Goal: Task Accomplishment & Management: Use online tool/utility

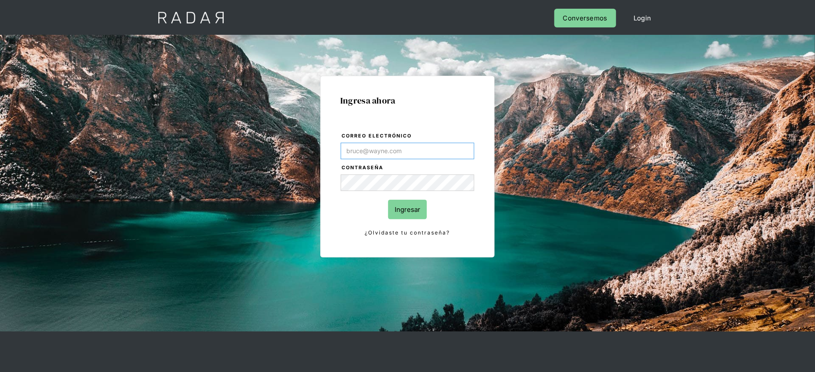
type input "[PERSON_NAME][EMAIL_ADDRESS][DOMAIN_NAME]"
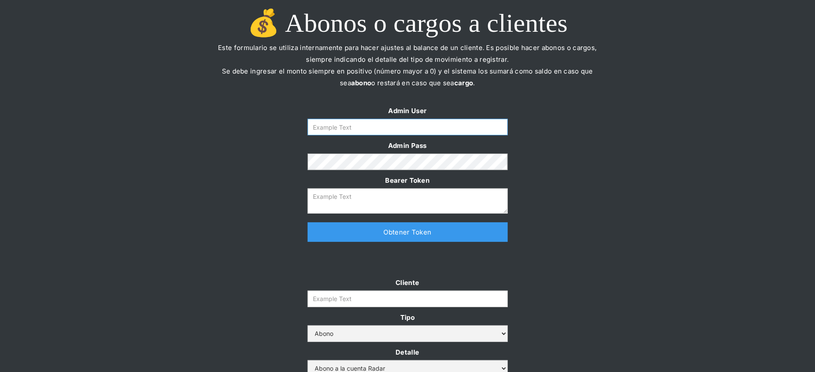
click at [352, 122] on input "Form" at bounding box center [407, 127] width 200 height 17
type input "[PERSON_NAME][EMAIL_ADDRESS][DOMAIN_NAME]"
click at [351, 233] on link "Obtener Token" at bounding box center [407, 232] width 200 height 20
type textarea "[SECURITY_DATA]"
click at [339, 305] on input "Cliente" at bounding box center [407, 299] width 200 height 17
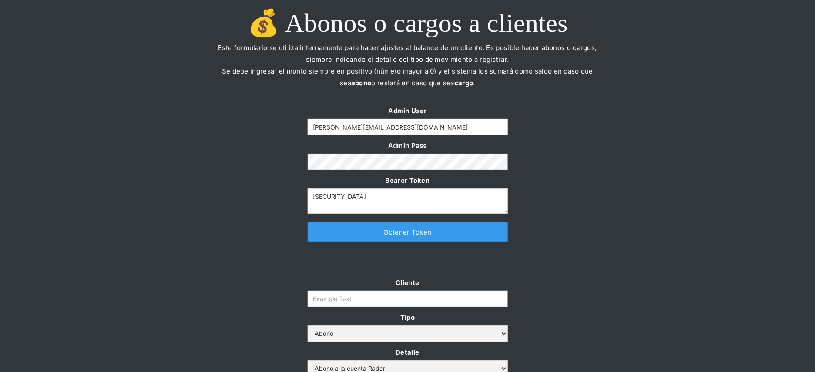
paste input "prontopaga"
type input "prontopaga"
click at [215, 254] on div at bounding box center [407, 264] width 409 height 26
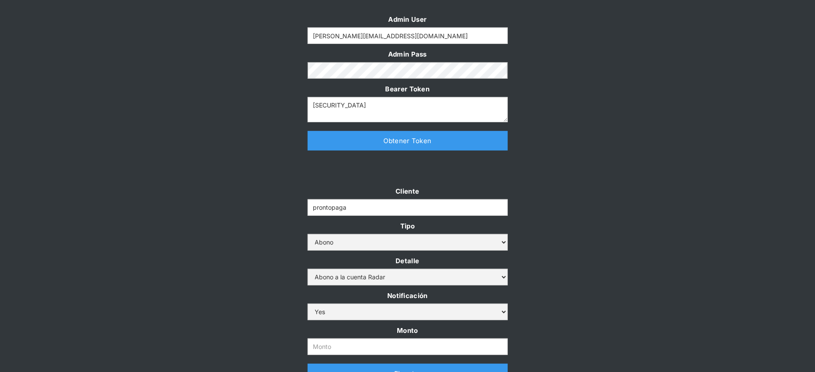
scroll to position [198, 0]
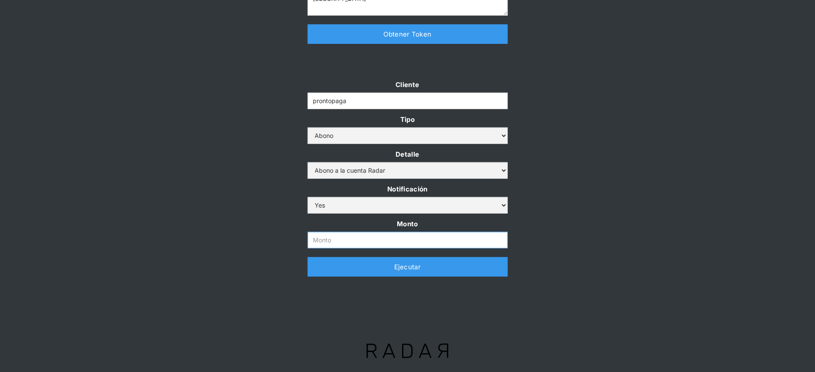
click at [334, 242] on input "Monto" at bounding box center [407, 240] width 200 height 17
paste input "$500,000,000"
type input "500.000.000"
click at [232, 191] on div "Cliente prontopaga Tipo Abono Cargo Detalle Abono a la cuenta Radar Devolución …" at bounding box center [407, 182] width 815 height 207
click at [322, 268] on link "Ejecutar" at bounding box center [407, 267] width 200 height 20
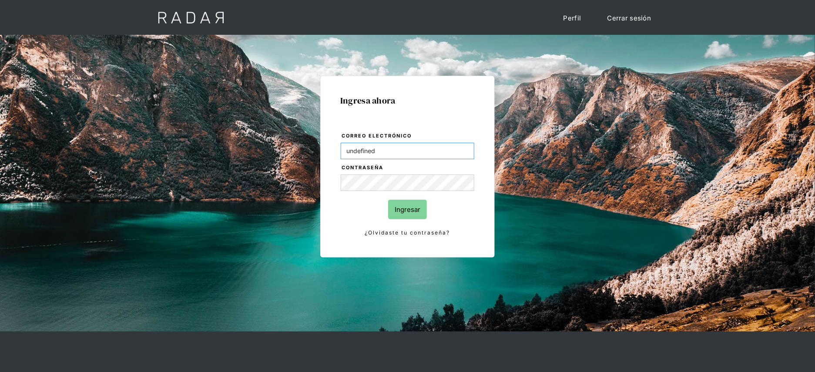
click at [463, 146] on input "undefined" at bounding box center [408, 151] width 134 height 17
